Goal: Task Accomplishment & Management: Manage account settings

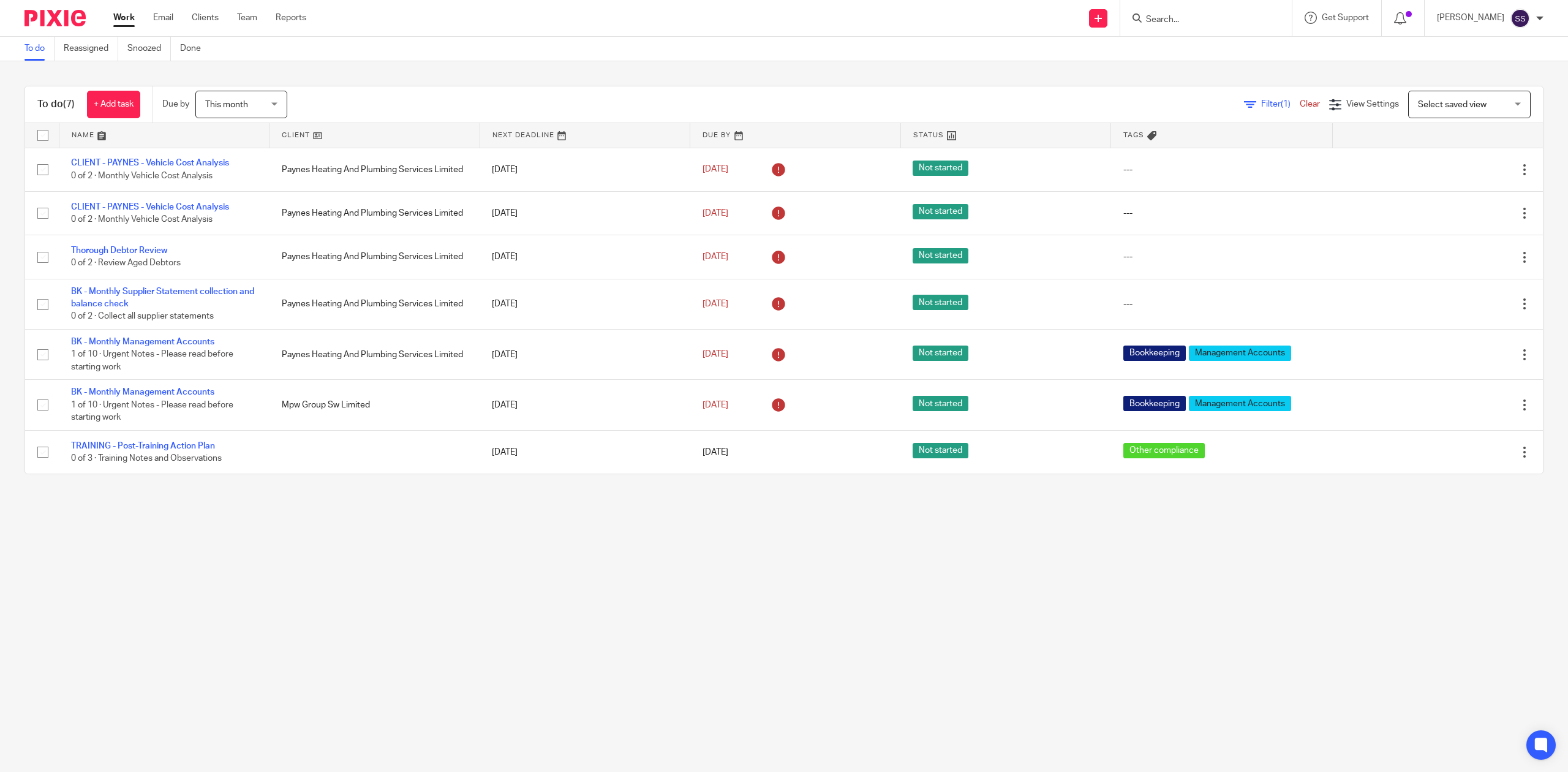
click at [459, 614] on main "To do Reassigned Snoozed Done To do (7) + Add task Due by This month This month…" at bounding box center [784, 386] width 1568 height 772
click at [302, 546] on main "To do Reassigned Snoozed Done To do (7) + Add task Due by This month This month…" at bounding box center [784, 386] width 1568 height 772
click at [407, 73] on div "To do (7) + Add task Due by This month This month Today Tomorrow This week Next…" at bounding box center [784, 280] width 1568 height 438
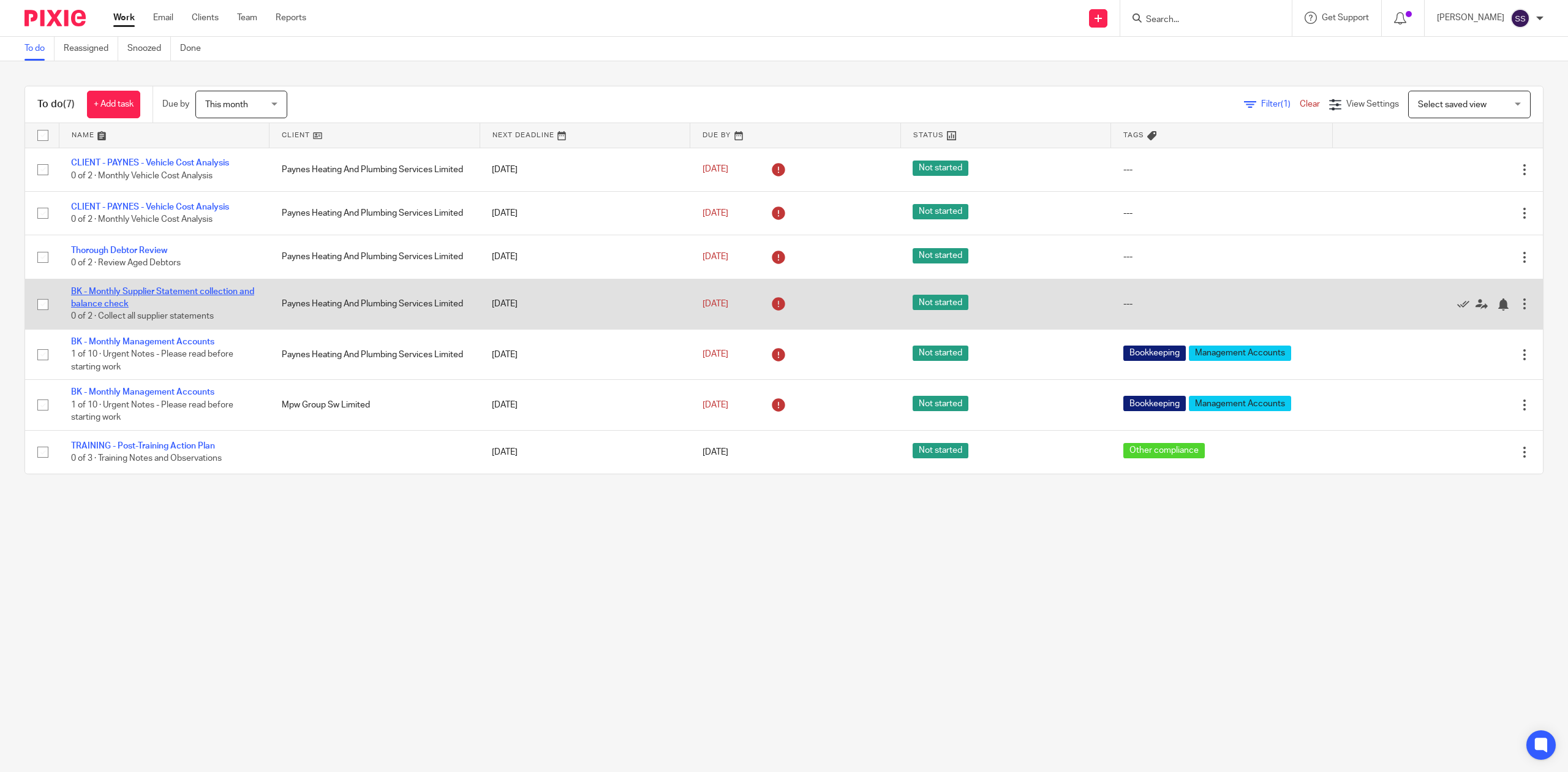
click at [174, 289] on link "BK - Monthly Supplier Statement collection and balance check" at bounding box center [162, 298] width 183 height 21
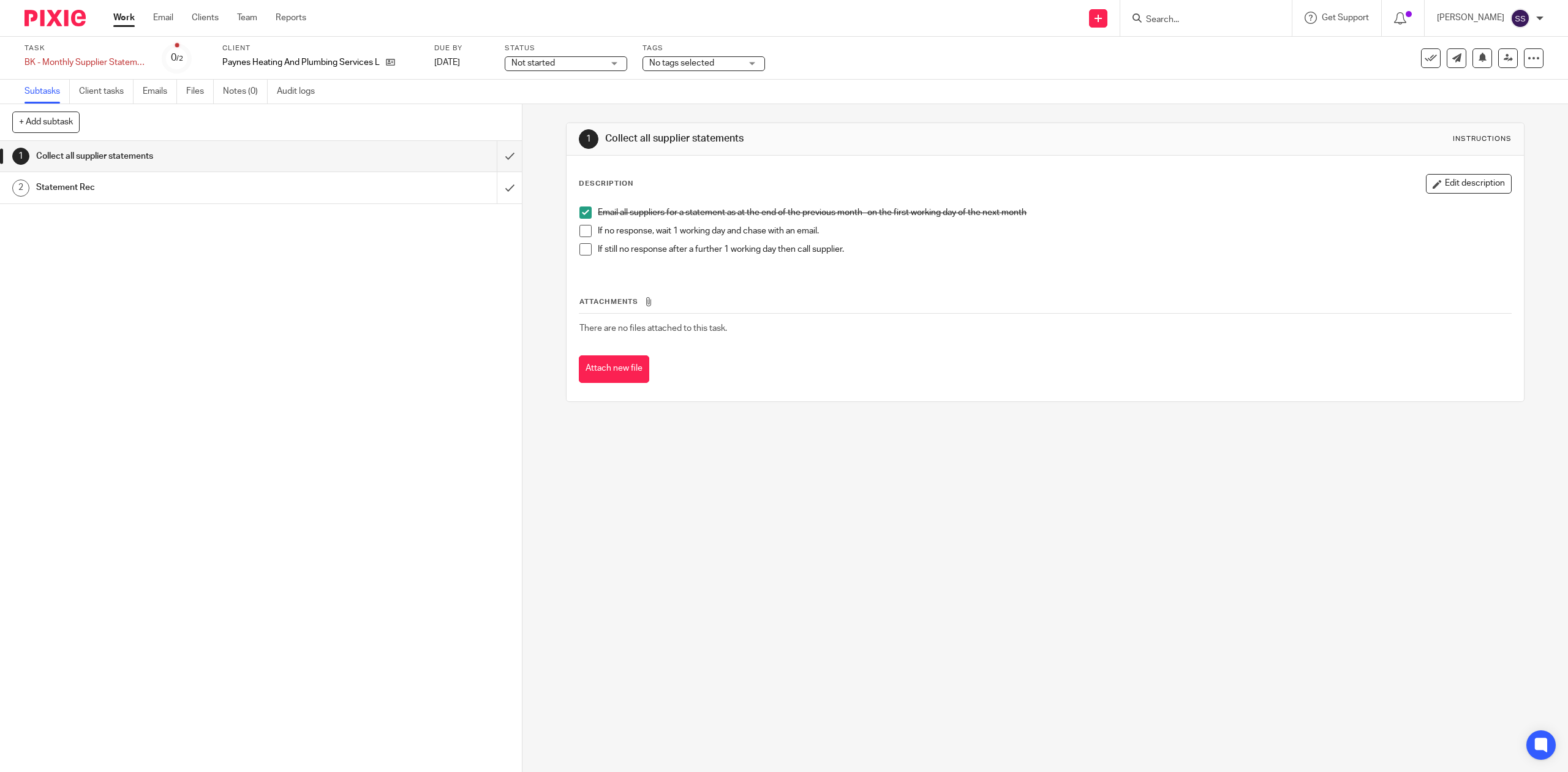
click at [579, 229] on span at bounding box center [585, 231] width 12 height 12
click at [579, 248] on span at bounding box center [585, 249] width 12 height 12
click at [155, 197] on h1 "Statement Rec" at bounding box center [186, 187] width 299 height 18
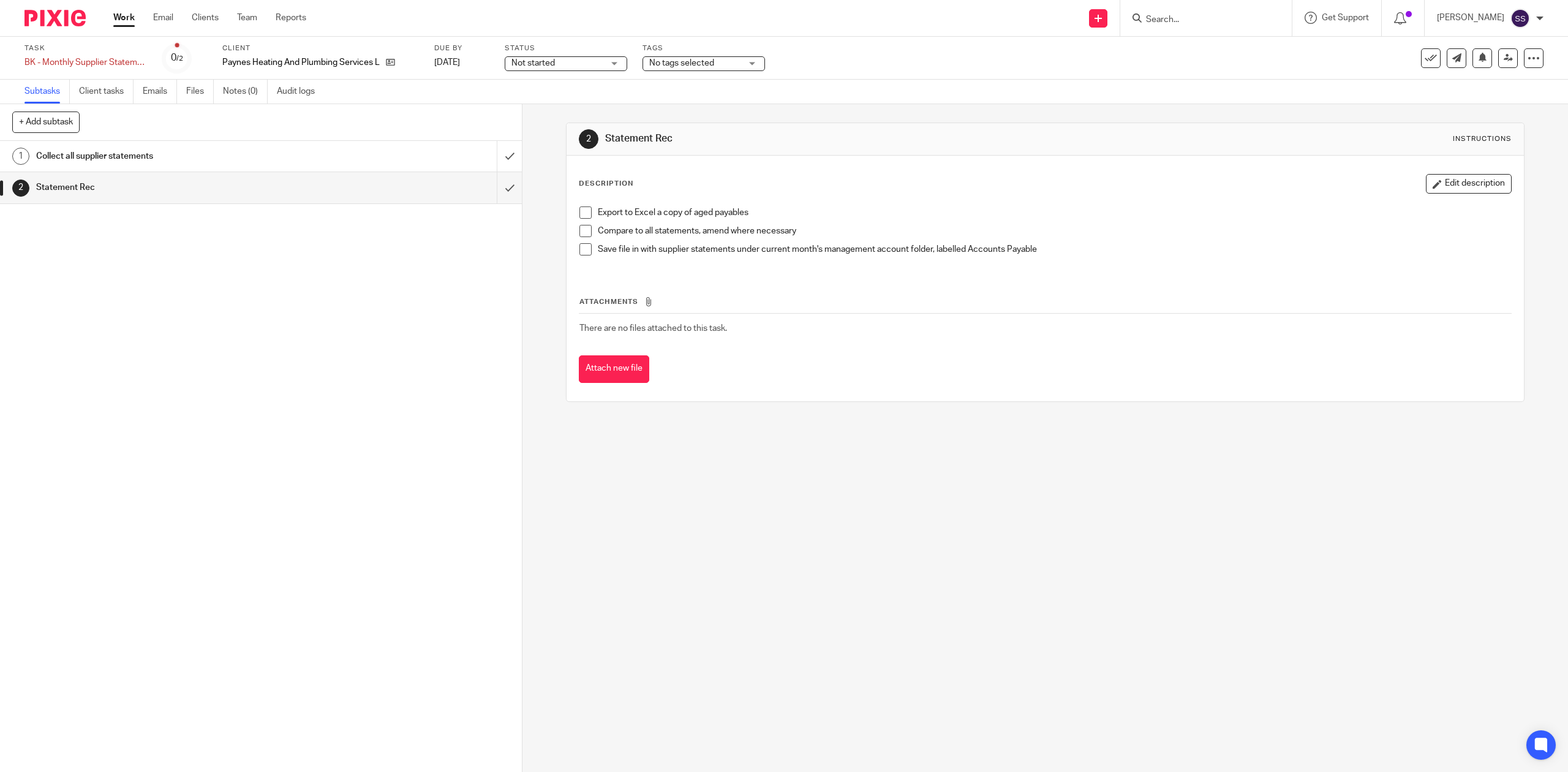
click at [581, 217] on span at bounding box center [585, 213] width 12 height 12
click at [579, 227] on span at bounding box center [585, 231] width 12 height 12
click at [581, 235] on span at bounding box center [585, 231] width 12 height 12
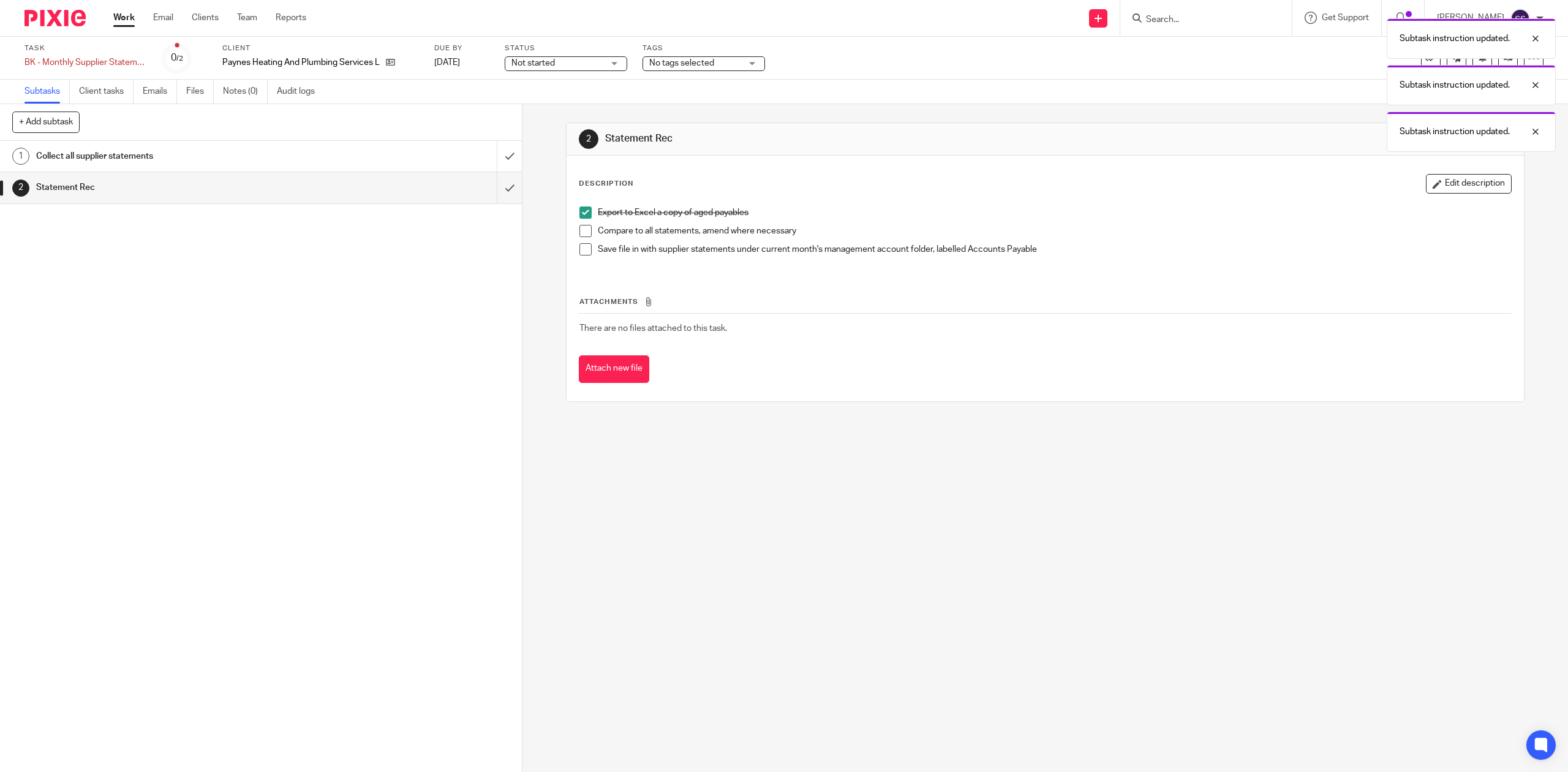
click at [582, 243] on span at bounding box center [585, 249] width 12 height 12
click at [583, 222] on li "Export to Excel a copy of aged payables" at bounding box center [1045, 216] width 931 height 18
click at [582, 222] on li "Export to Excel a copy of aged payables" at bounding box center [1045, 216] width 931 height 18
click at [579, 233] on span at bounding box center [585, 231] width 12 height 12
click at [1296, 75] on div "Subtask instruction updated. Subtask instruction updated. Subtask instruction u…" at bounding box center [1170, 128] width 772 height 233
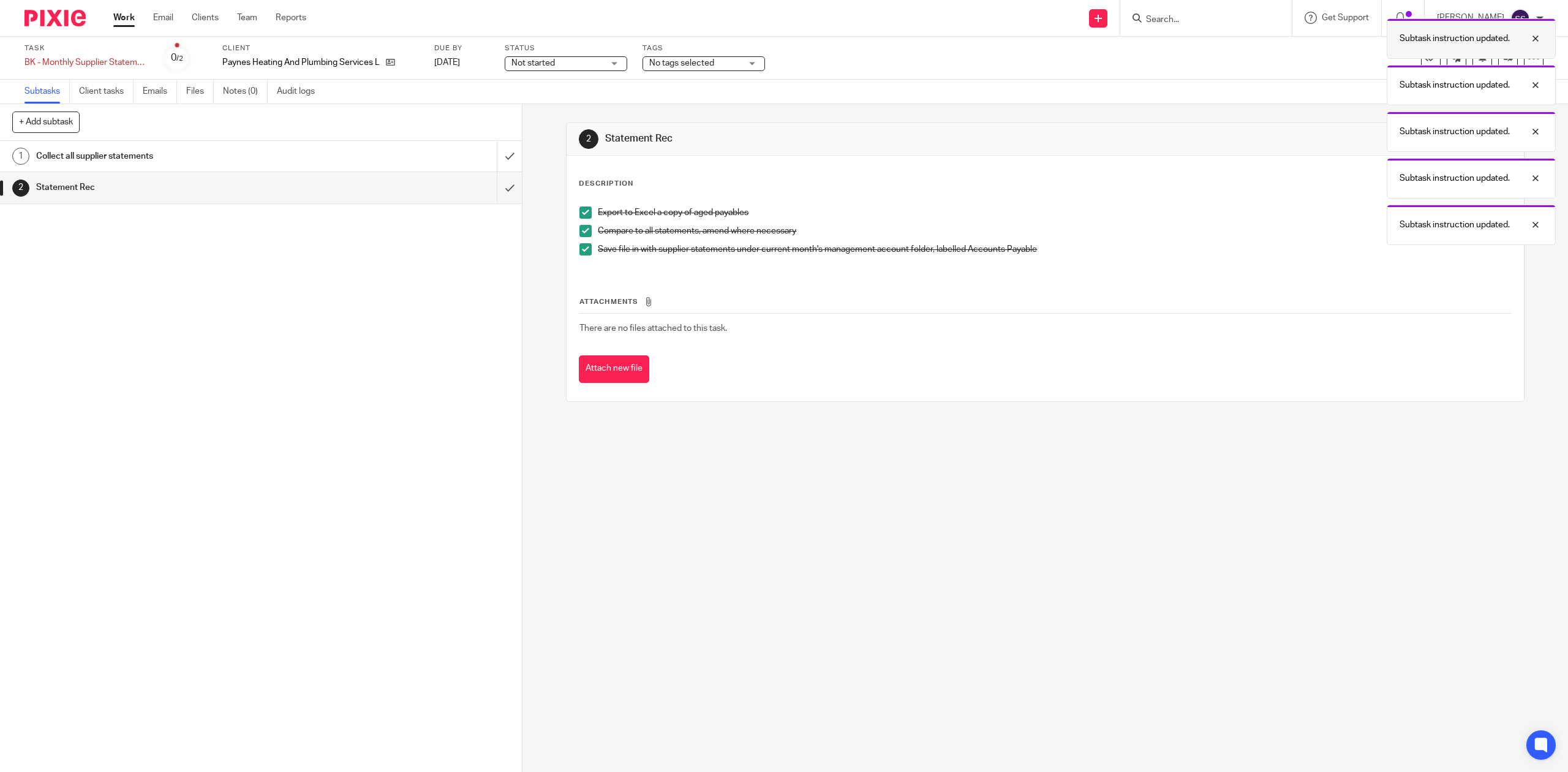
click at [1535, 40] on div at bounding box center [1527, 38] width 33 height 14
drag, startPoint x: 1264, startPoint y: 113, endPoint x: 1373, endPoint y: 83, distance: 113.1
click at [1272, 111] on div "2 Statement Rec Instructions Description Edit description Export to Excel a cop…" at bounding box center [1045, 262] width 958 height 316
drag, startPoint x: 1538, startPoint y: 38, endPoint x: 1537, endPoint y: 45, distance: 7.1
click at [1537, 38] on div at bounding box center [1527, 38] width 33 height 14
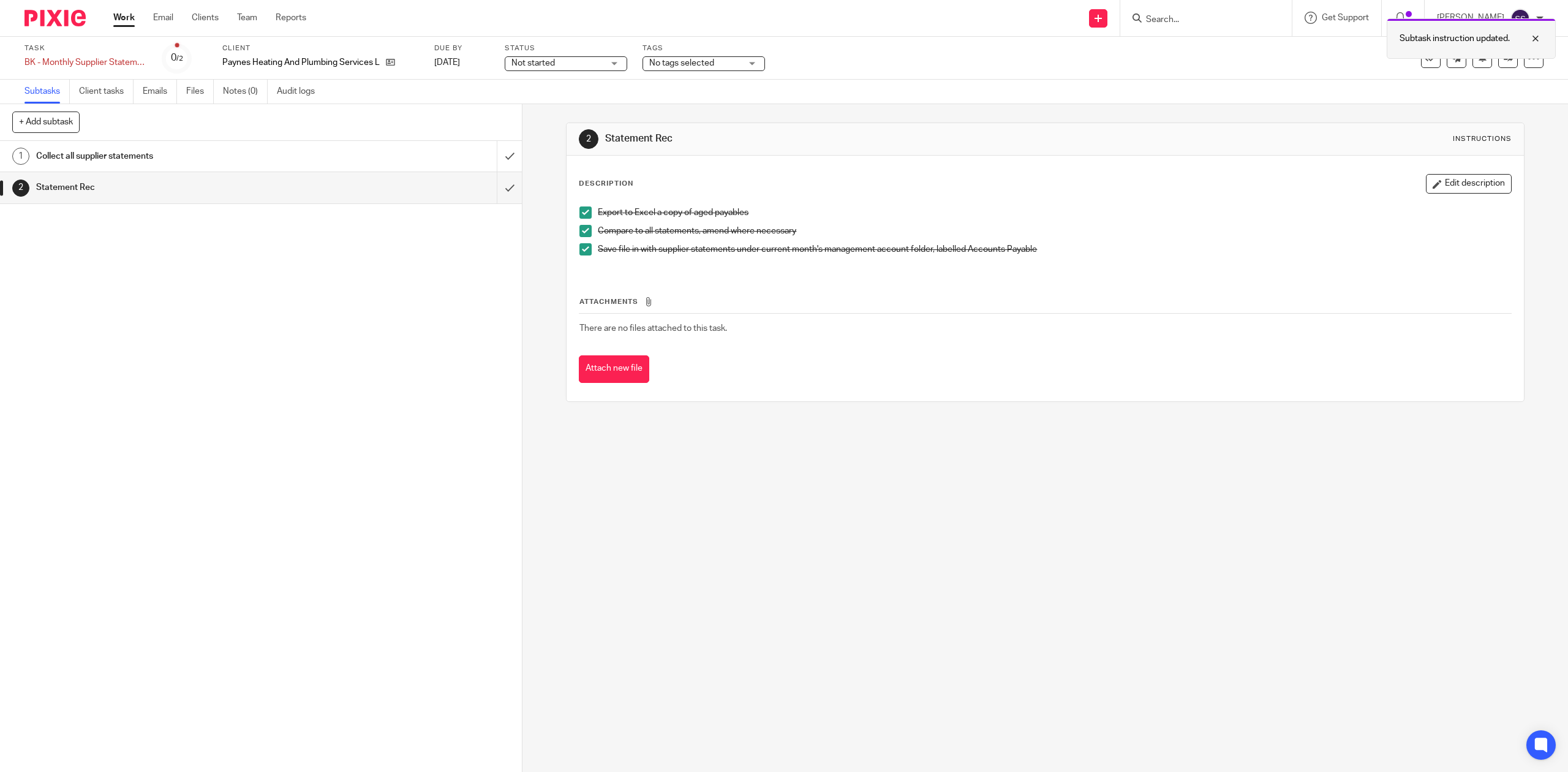
click at [1538, 35] on div at bounding box center [1527, 38] width 33 height 14
click at [1425, 57] on icon at bounding box center [1431, 58] width 12 height 12
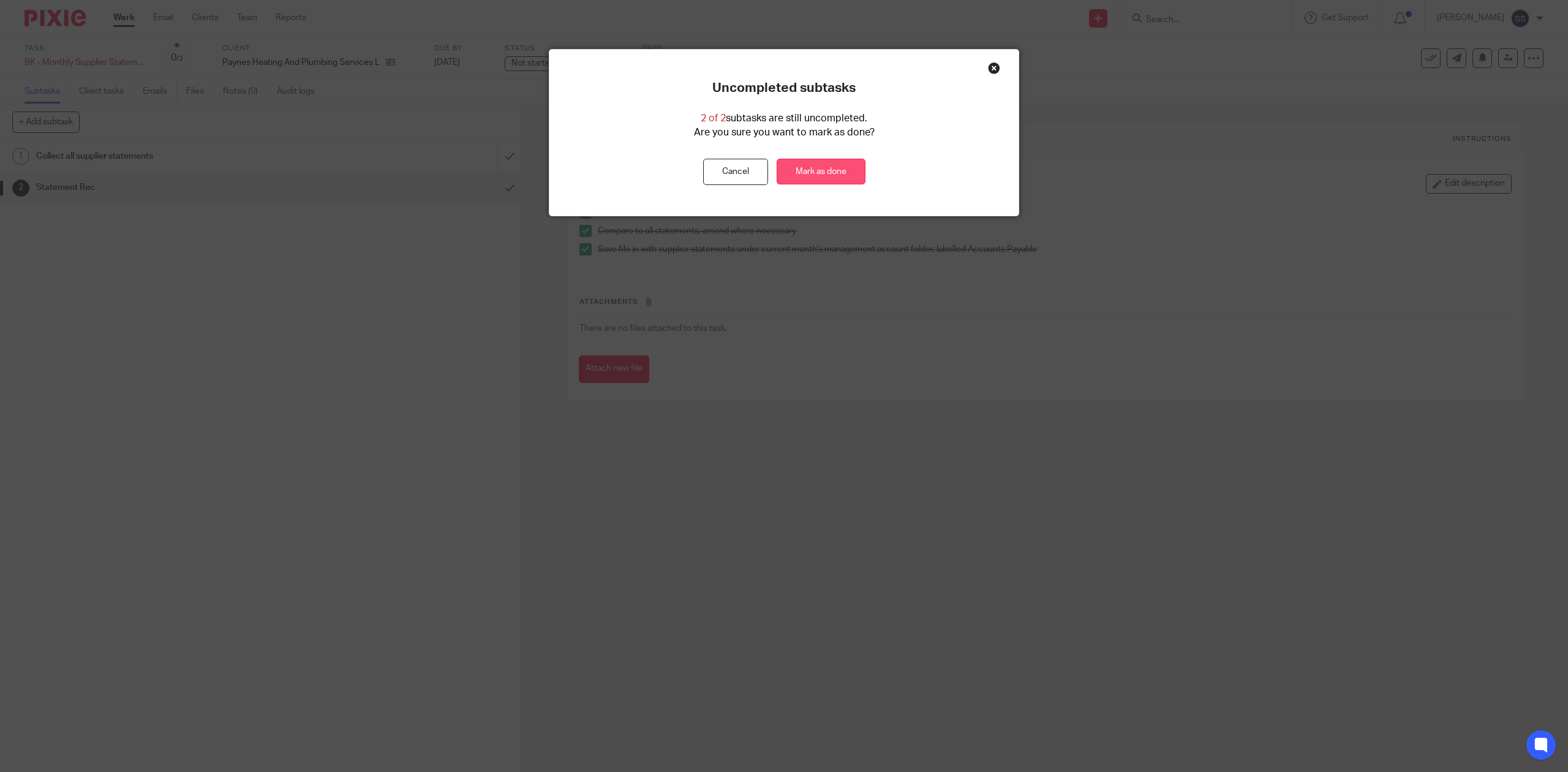
click at [830, 172] on link "Mark as done" at bounding box center [821, 171] width 89 height 26
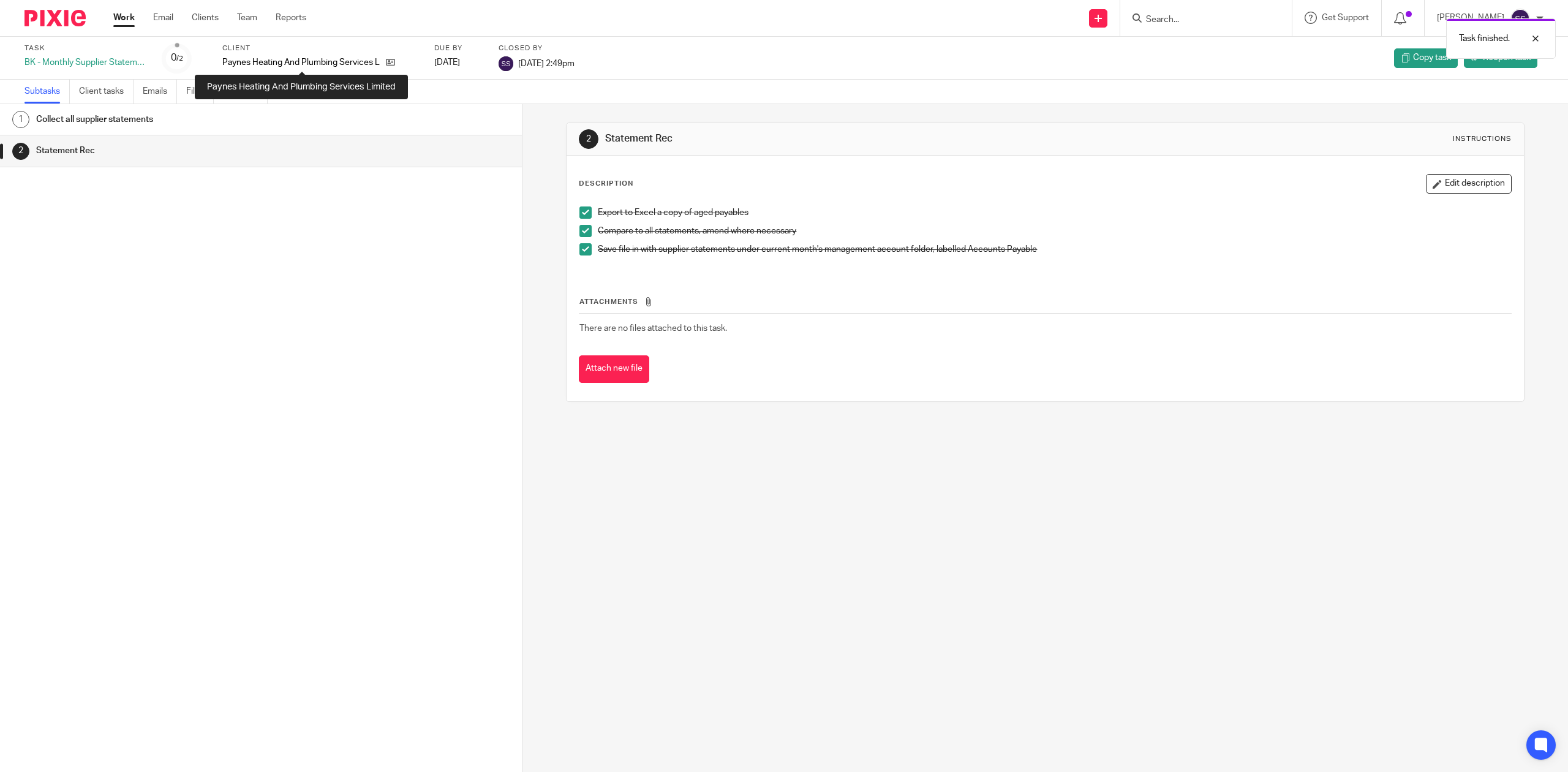
click at [306, 57] on p "Paynes Heating And Plumbing Services Limited" at bounding box center [301, 63] width 158 height 12
click at [385, 64] on link at bounding box center [388, 63] width 15 height 12
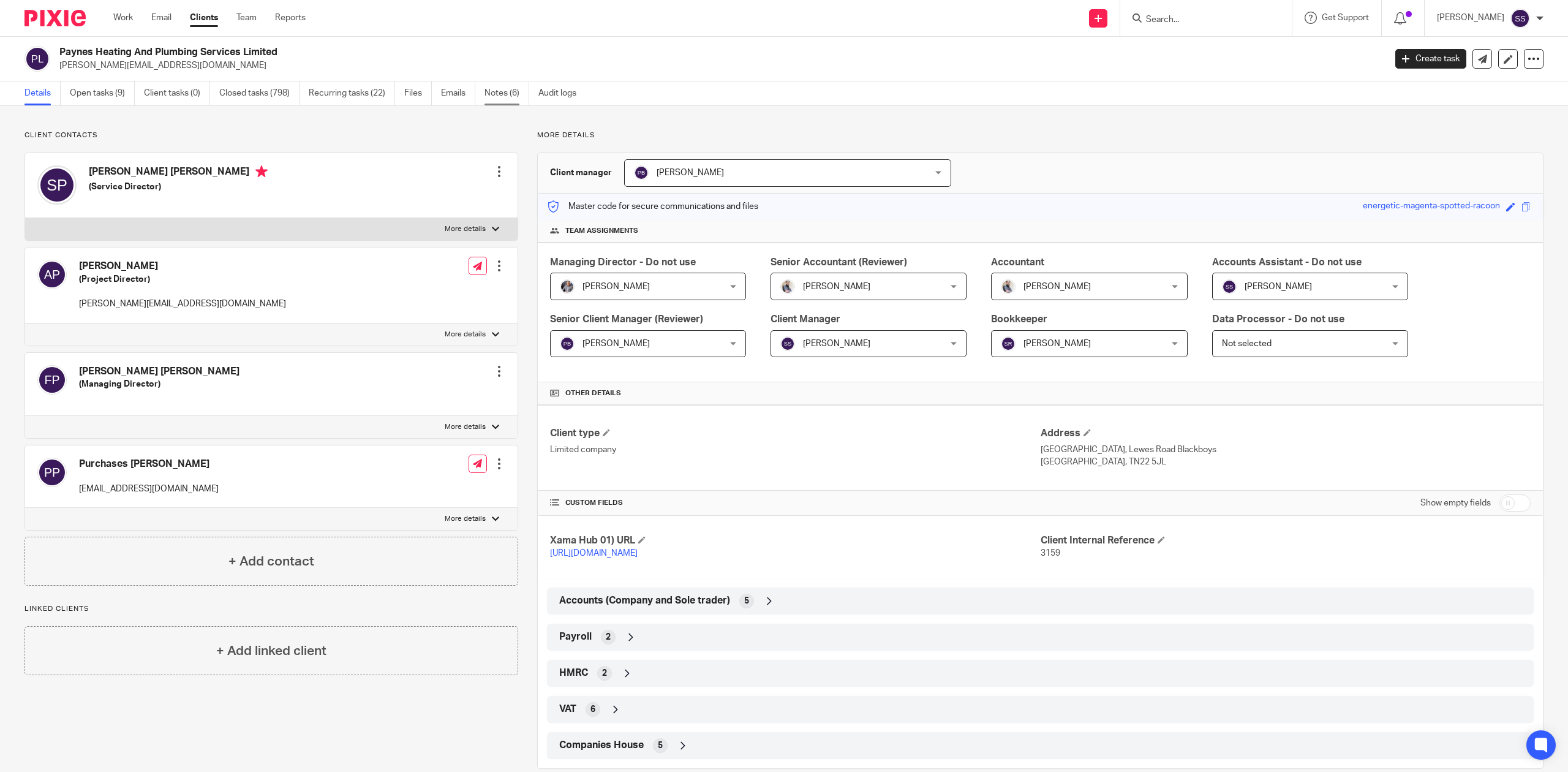
click at [515, 99] on link "Notes (6)" at bounding box center [506, 94] width 44 height 24
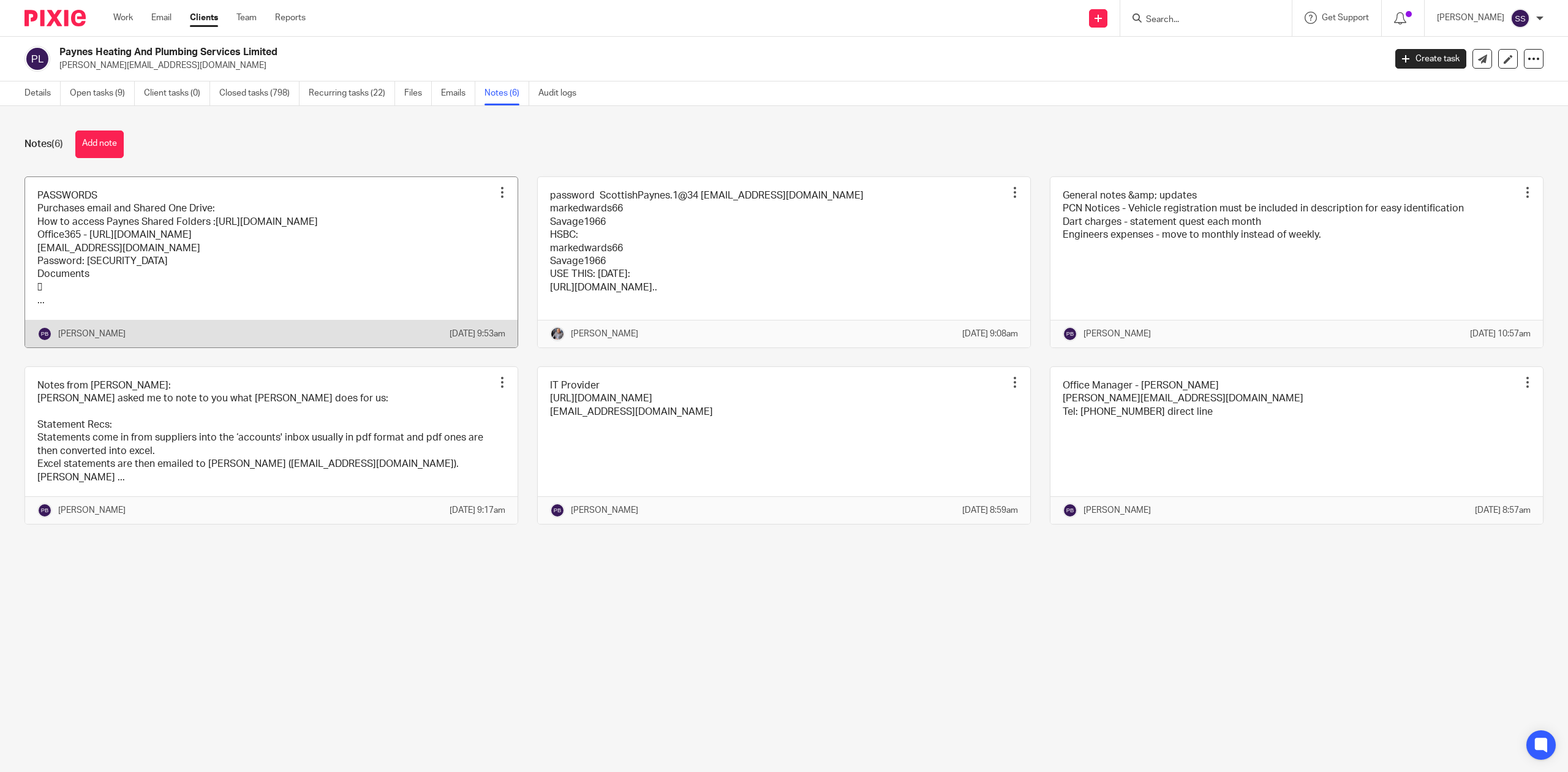
click at [416, 249] on link at bounding box center [271, 263] width 492 height 171
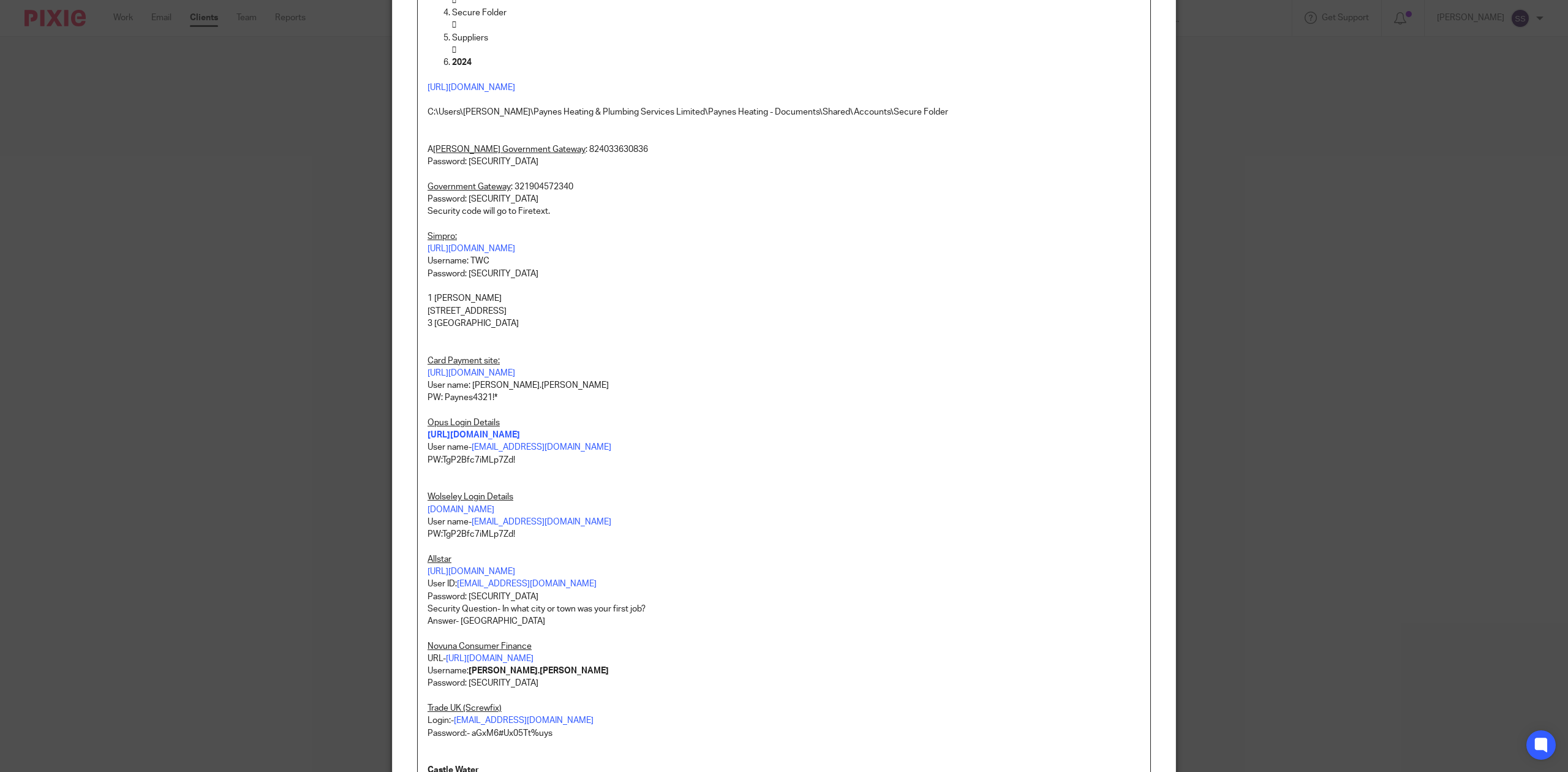
scroll to position [408, 0]
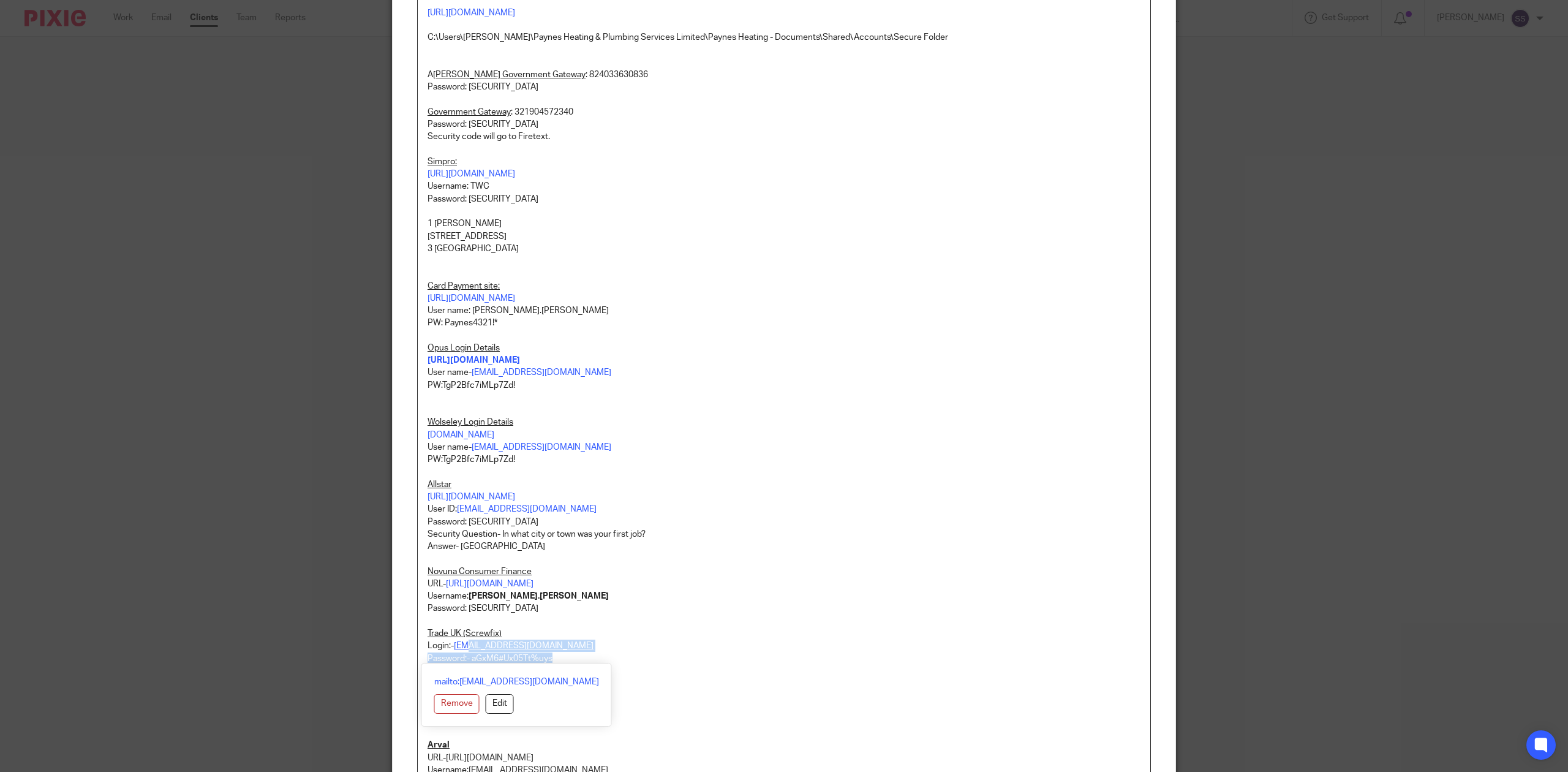
drag, startPoint x: 623, startPoint y: 653, endPoint x: 491, endPoint y: 635, distance: 133.2
click at [462, 646] on div "PASSWORDS Purchases email and Shared One Drive: How to access Paynes Shared Fol…" at bounding box center [784, 394] width 732 height 1341
click at [682, 601] on p "Username: [PERSON_NAME].[PERSON_NAME]" at bounding box center [784, 596] width 713 height 12
drag, startPoint x: 599, startPoint y: 644, endPoint x: 451, endPoint y: 644, distance: 148.0
click at [451, 644] on p "Login:- [EMAIL_ADDRESS][DOMAIN_NAME]" at bounding box center [784, 646] width 713 height 12
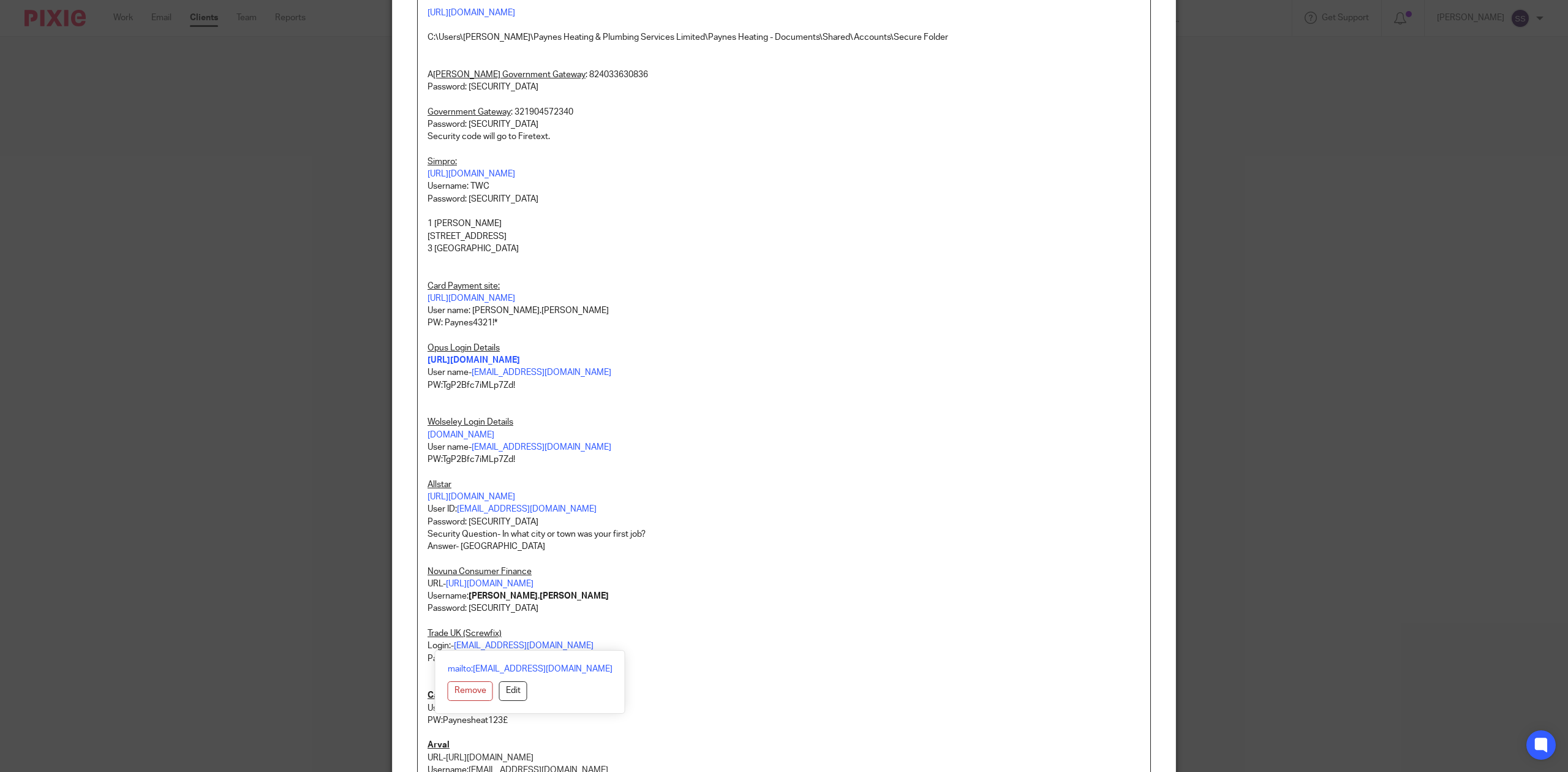
copy link "[EMAIL_ADDRESS][DOMAIN_NAME]"
drag, startPoint x: 649, startPoint y: 618, endPoint x: 641, endPoint y: 618, distance: 8.0
click at [647, 618] on p at bounding box center [784, 621] width 713 height 12
drag, startPoint x: 550, startPoint y: 660, endPoint x: 467, endPoint y: 660, distance: 83.0
click at [467, 660] on p "Password:- aGxM6#Ux05Tt%uys" at bounding box center [784, 659] width 713 height 12
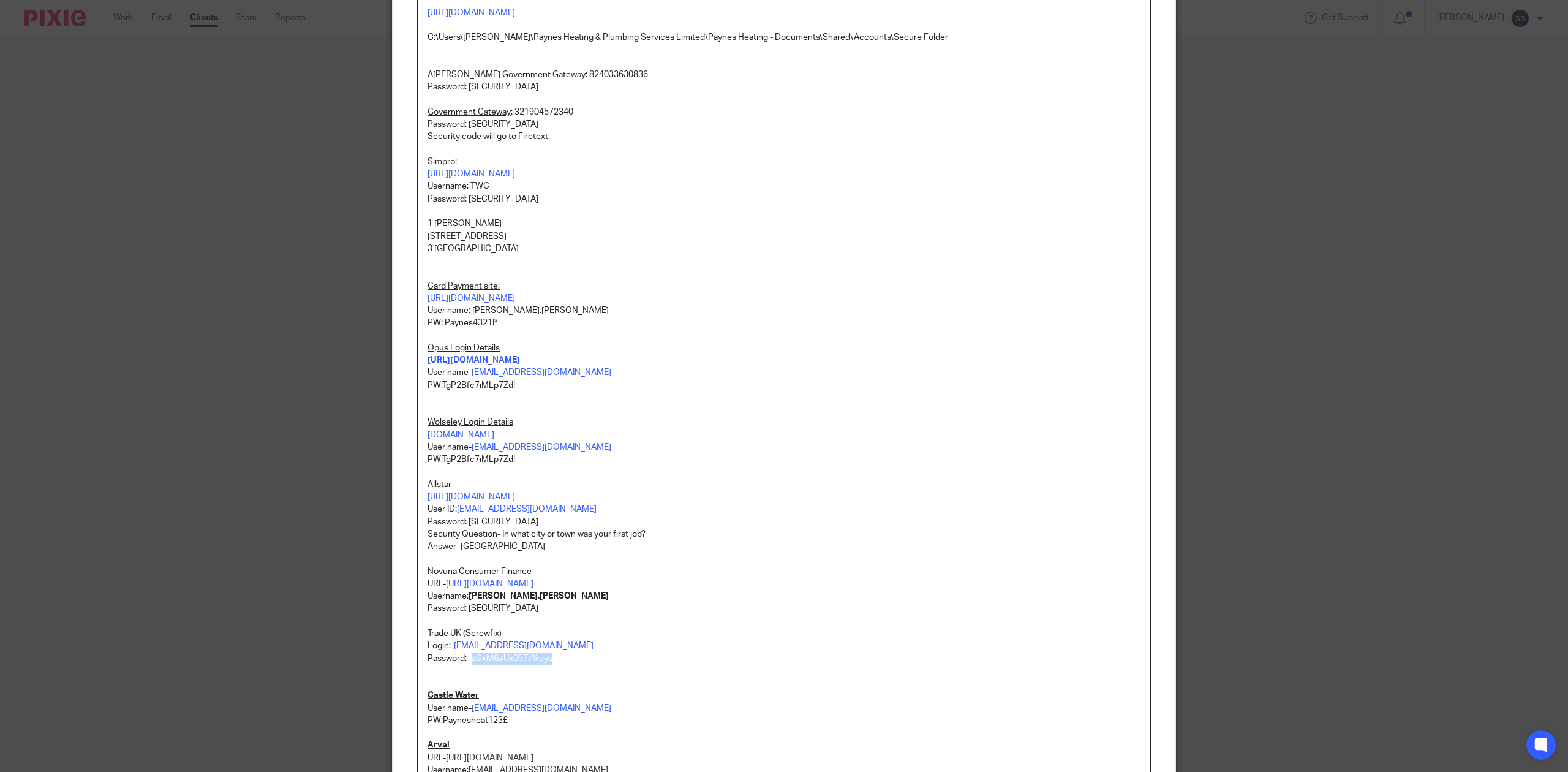
copy p "aGxM6#Ux05Tt%uys"
click at [706, 650] on p "Login:- [EMAIL_ADDRESS][DOMAIN_NAME]" at bounding box center [784, 646] width 713 height 12
click at [724, 538] on p "Security Question- In what city or town was your first job?" at bounding box center [784, 534] width 713 height 12
drag, startPoint x: 603, startPoint y: 641, endPoint x: 452, endPoint y: 646, distance: 151.1
click at [452, 646] on p "Login:- [EMAIL_ADDRESS][DOMAIN_NAME]" at bounding box center [784, 646] width 713 height 12
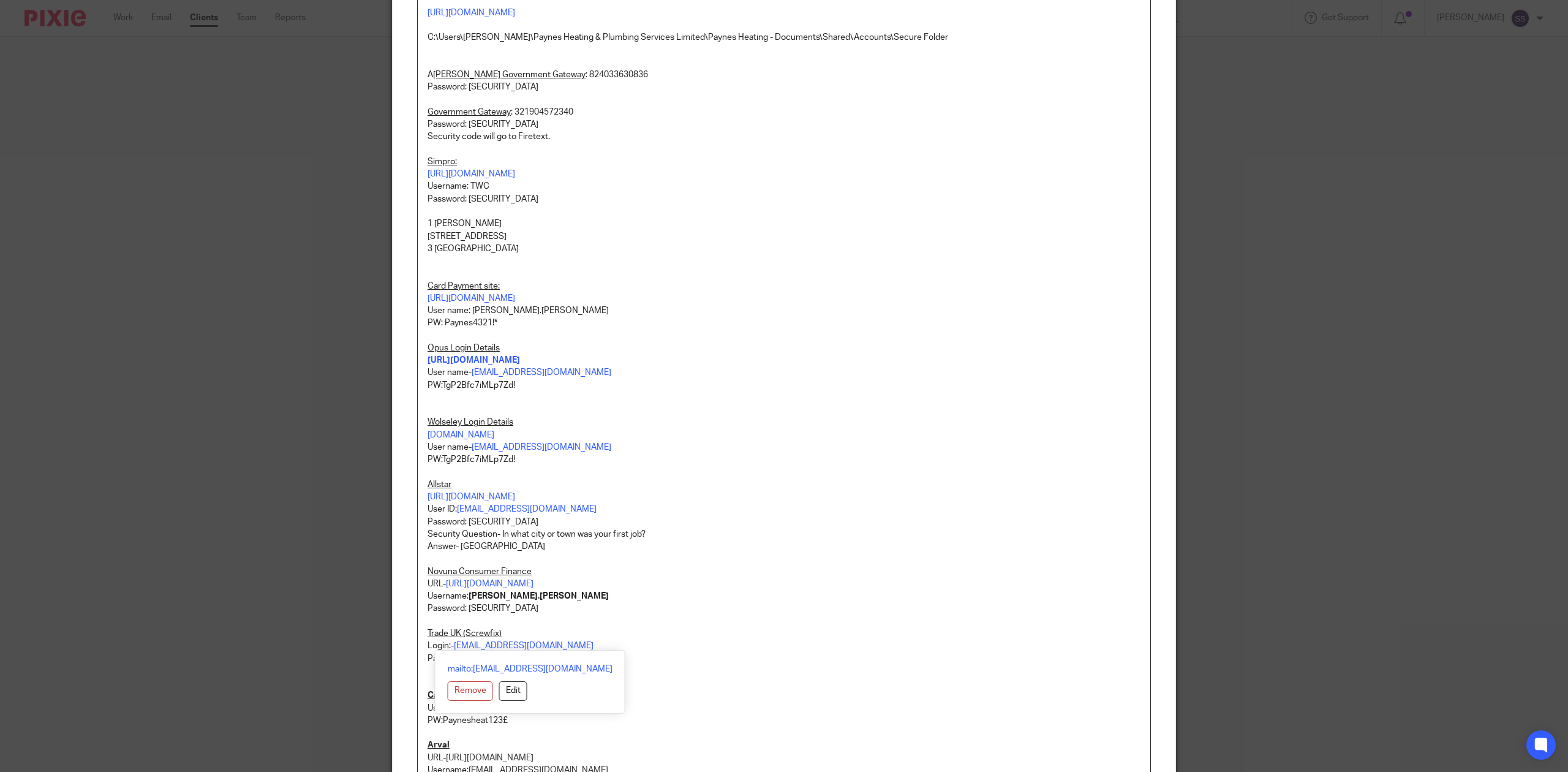
copy link "[EMAIL_ADDRESS][DOMAIN_NAME]"
click at [641, 611] on p "Password: [SECURITY_DATA]" at bounding box center [784, 608] width 713 height 12
drag, startPoint x: 612, startPoint y: 647, endPoint x: 449, endPoint y: 648, distance: 163.0
click at [449, 648] on p "Login:- [EMAIL_ADDRESS][DOMAIN_NAME]" at bounding box center [784, 646] width 713 height 12
copy p "[EMAIL_ADDRESS][DOMAIN_NAME]"
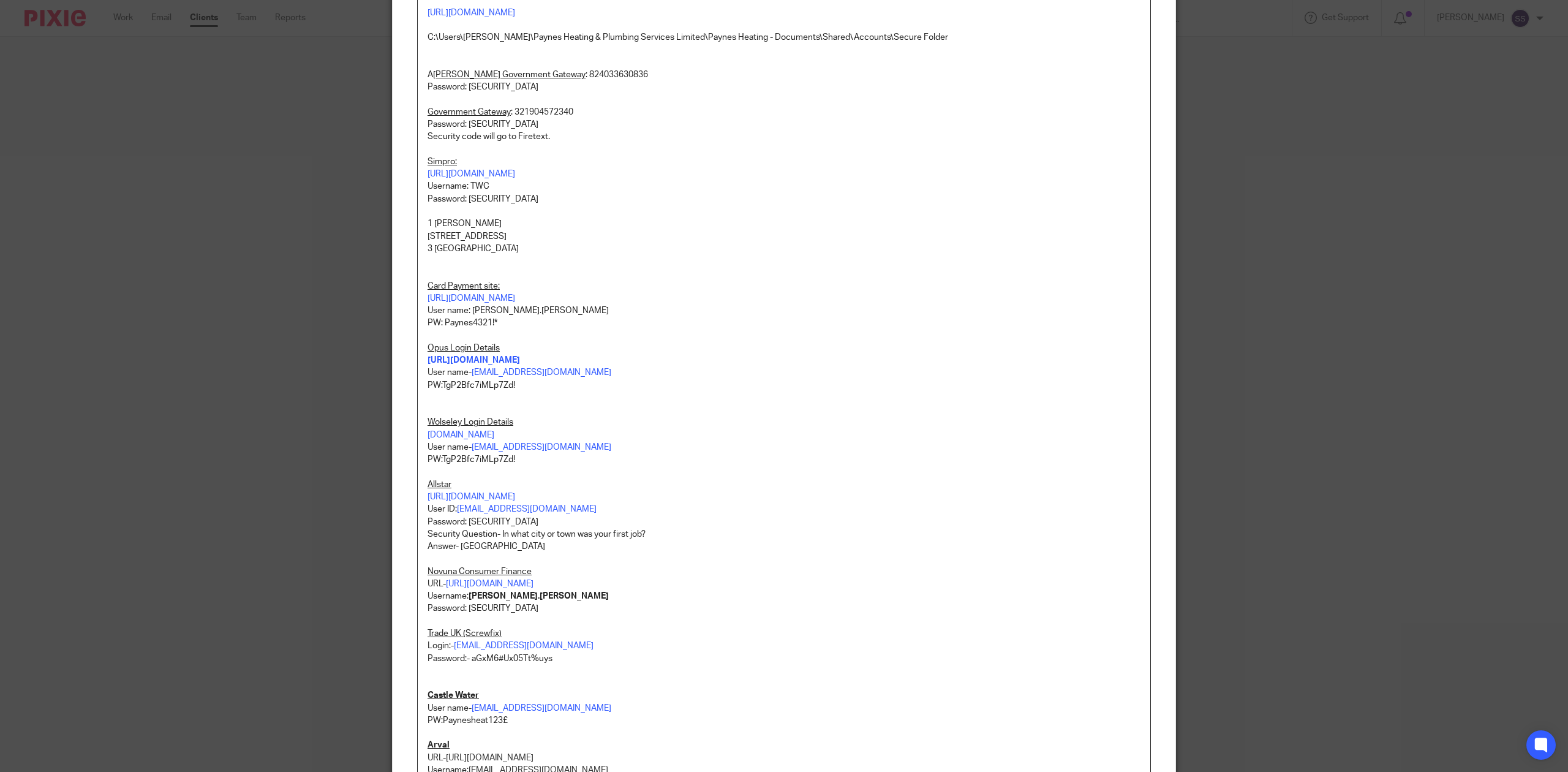
click at [647, 614] on p "Password: [SECURITY_DATA]" at bounding box center [784, 608] width 713 height 12
click at [564, 665] on p "Castle Water" at bounding box center [784, 684] width 713 height 38
click at [552, 657] on p "Password:- aGxM6#Ux05Tt%uys" at bounding box center [784, 659] width 713 height 12
drag, startPoint x: 560, startPoint y: 657, endPoint x: 467, endPoint y: 657, distance: 93.0
click at [467, 657] on p "Password:- aGxM6#Ux05Tt%uysph" at bounding box center [784, 659] width 713 height 12
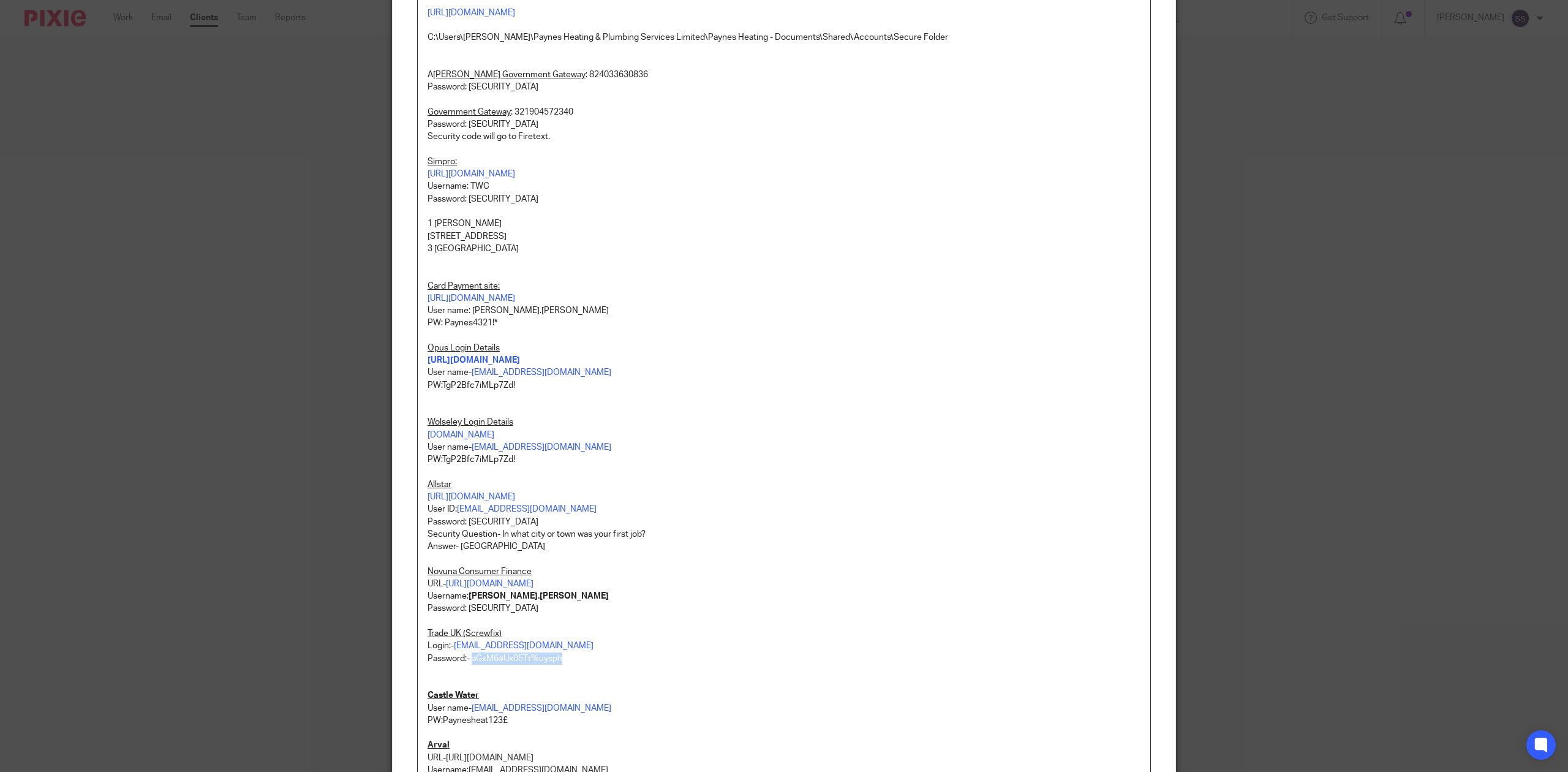
copy p "aGxM6#Ux05Tt%uysph"
click at [655, 621] on p at bounding box center [784, 621] width 713 height 12
drag, startPoint x: 610, startPoint y: 642, endPoint x: 489, endPoint y: 652, distance: 121.4
click at [489, 652] on div "PASSWORDS Purchases email and Shared One Drive: How to access Paynes Shared Fol…" at bounding box center [784, 408] width 732 height 1368
click at [626, 592] on p "Username: [PERSON_NAME].[PERSON_NAME]" at bounding box center [784, 596] width 713 height 12
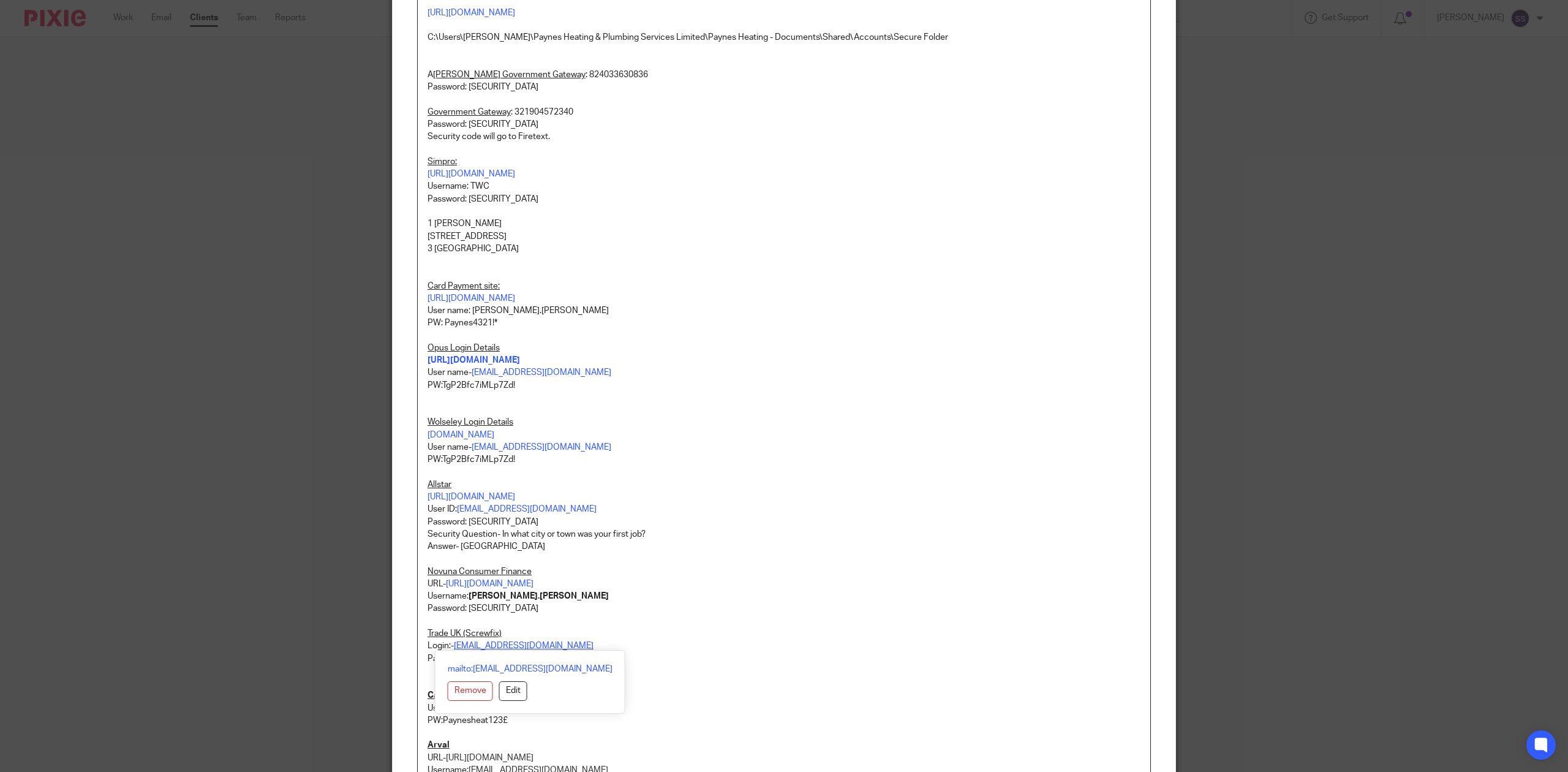
drag, startPoint x: 598, startPoint y: 645, endPoint x: 451, endPoint y: 642, distance: 147.0
click at [451, 642] on p "Login:- [EMAIL_ADDRESS][DOMAIN_NAME]" at bounding box center [784, 646] width 713 height 12
copy link "[EMAIL_ADDRESS][DOMAIN_NAME]"
click at [801, 441] on p "PW: [SECURITY_DATA] Opus Login Details [URL][DOMAIN_NAME] User name- [EMAIL_ADD…" at bounding box center [784, 410] width 713 height 186
